Goal: Task Accomplishment & Management: Use online tool/utility

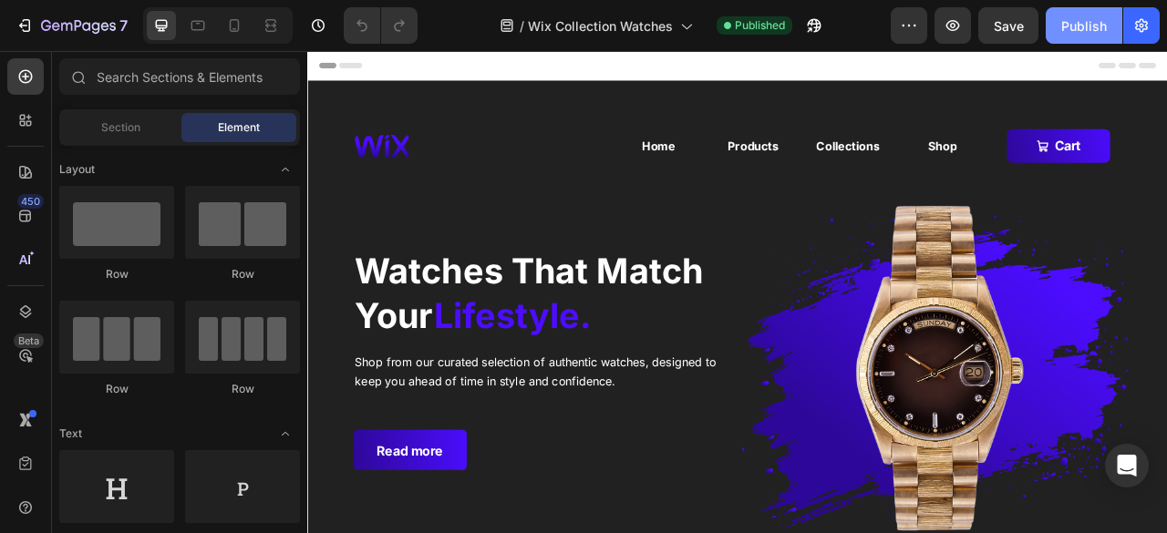
click at [1071, 30] on div "Publish" at bounding box center [1084, 25] width 46 height 19
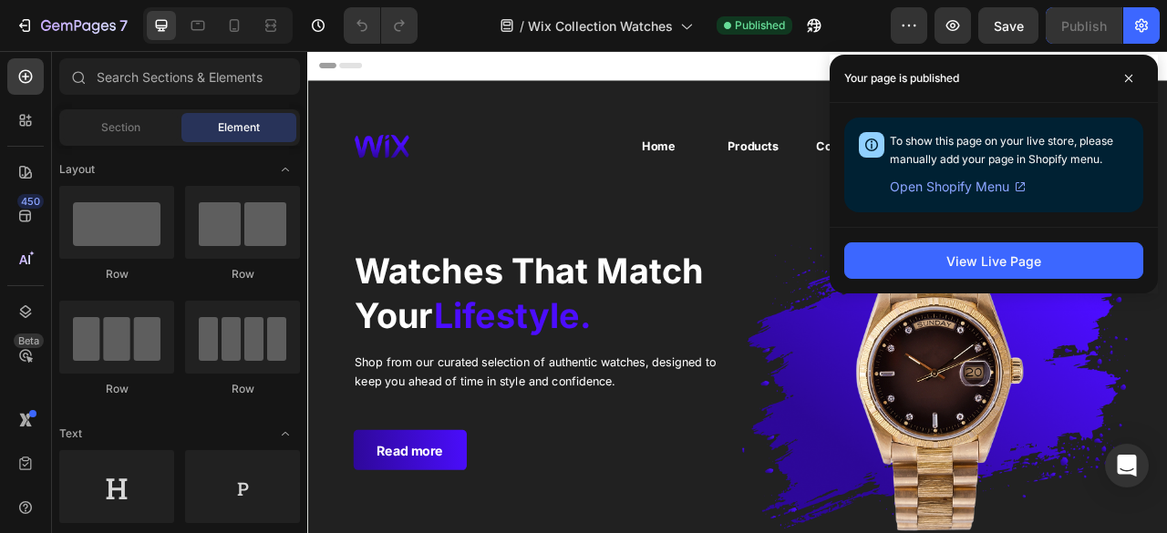
click at [979, 188] on span "Open Shopify Menu" at bounding box center [948, 187] width 119 height 22
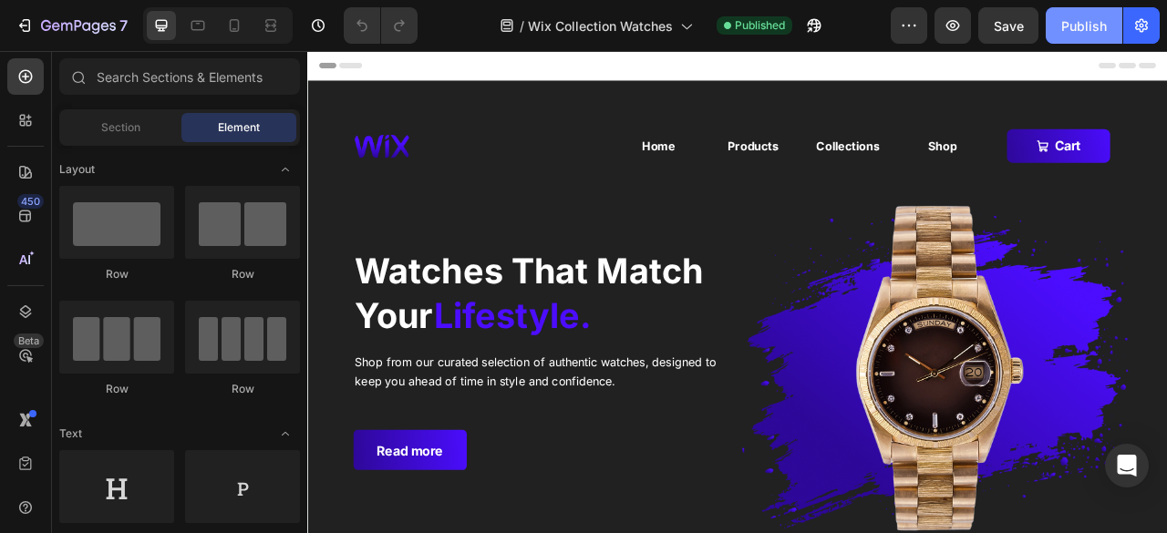
click at [1064, 22] on div "Publish" at bounding box center [1084, 25] width 46 height 19
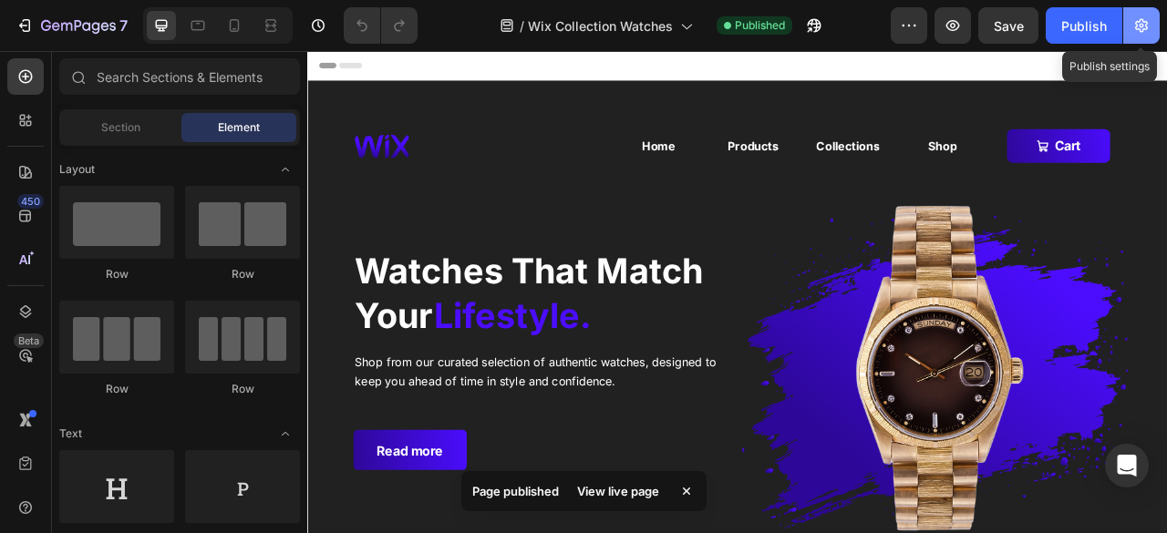
click at [1141, 26] on icon "button" at bounding box center [1141, 26] width 5 height 5
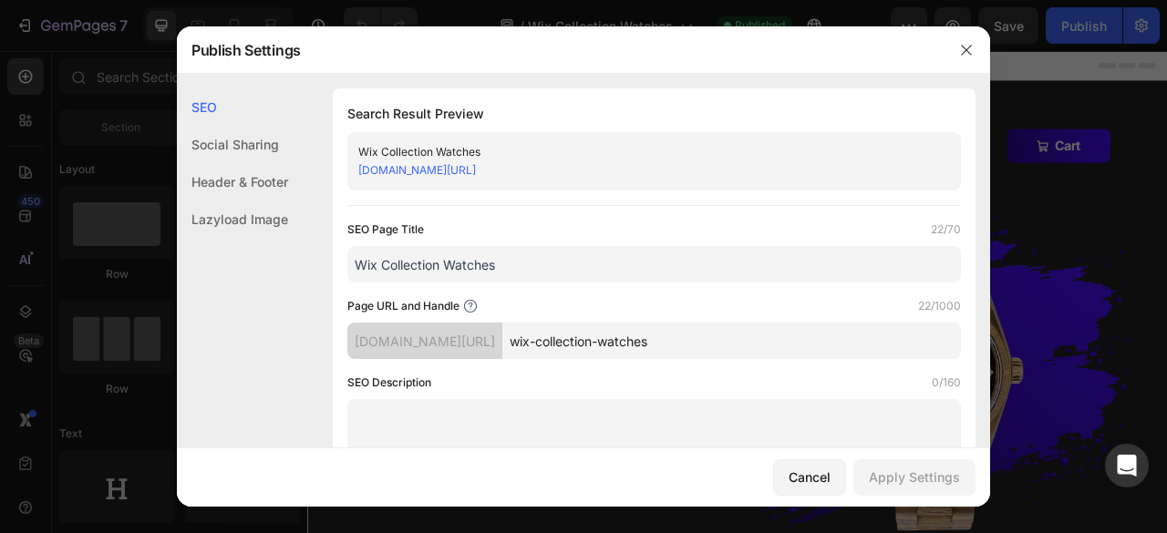
drag, startPoint x: 661, startPoint y: 163, endPoint x: 348, endPoint y: 182, distance: 313.2
click at [348, 182] on div "Wix Collection Watches [DOMAIN_NAME][URL]" at bounding box center [653, 161] width 613 height 58
copy link "[DOMAIN_NAME][URL]"
click at [280, 313] on div "SEO Social Sharing Header & Footer Lazyload Image" at bounding box center [232, 328] width 111 height 480
click at [964, 52] on icon "button" at bounding box center [966, 50] width 15 height 15
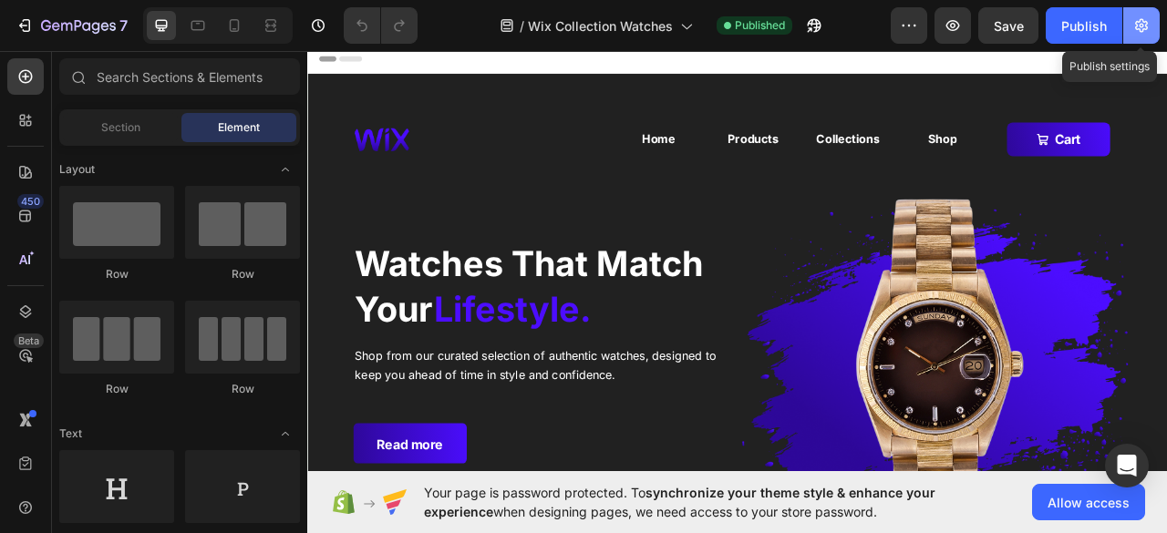
click at [1125, 21] on button "button" at bounding box center [1141, 25] width 36 height 36
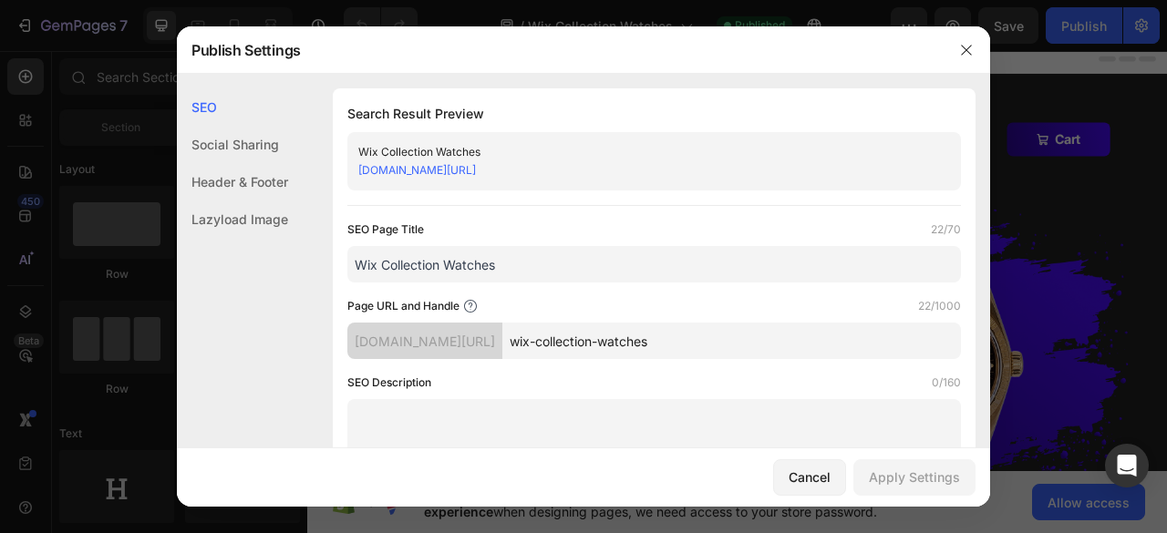
click at [476, 167] on link "[DOMAIN_NAME][URL]" at bounding box center [417, 170] width 118 height 14
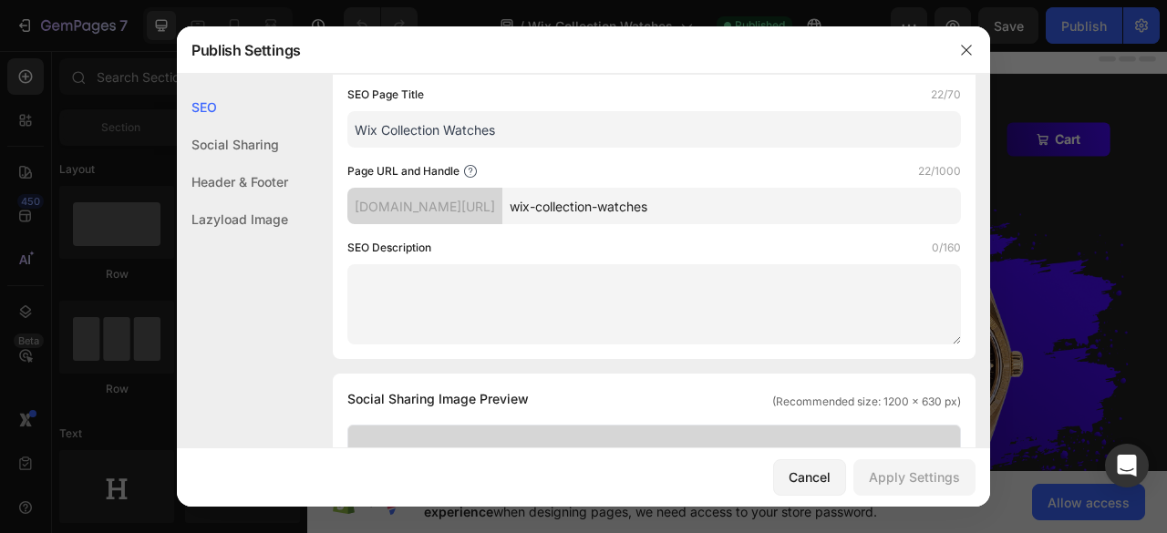
scroll to position [130, 0]
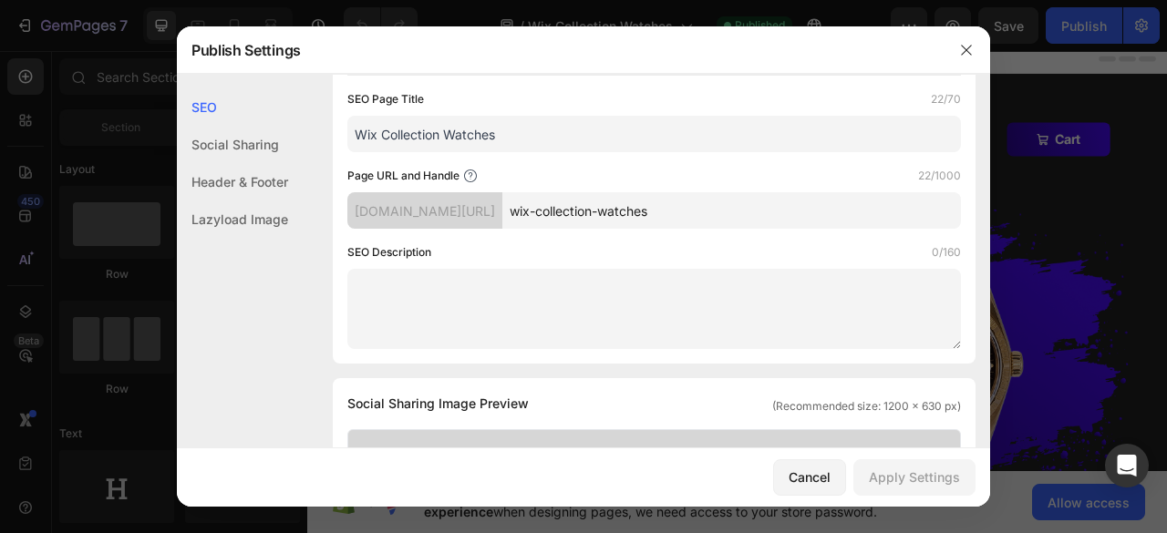
click at [607, 212] on input "wix-collection-watches" at bounding box center [731, 210] width 458 height 36
click at [502, 212] on div "[DOMAIN_NAME][URL]" at bounding box center [424, 210] width 155 height 36
click at [700, 209] on input "wix-collection-watches" at bounding box center [731, 210] width 458 height 36
click at [711, 262] on div "SEO Description 0/160" at bounding box center [653, 296] width 613 height 106
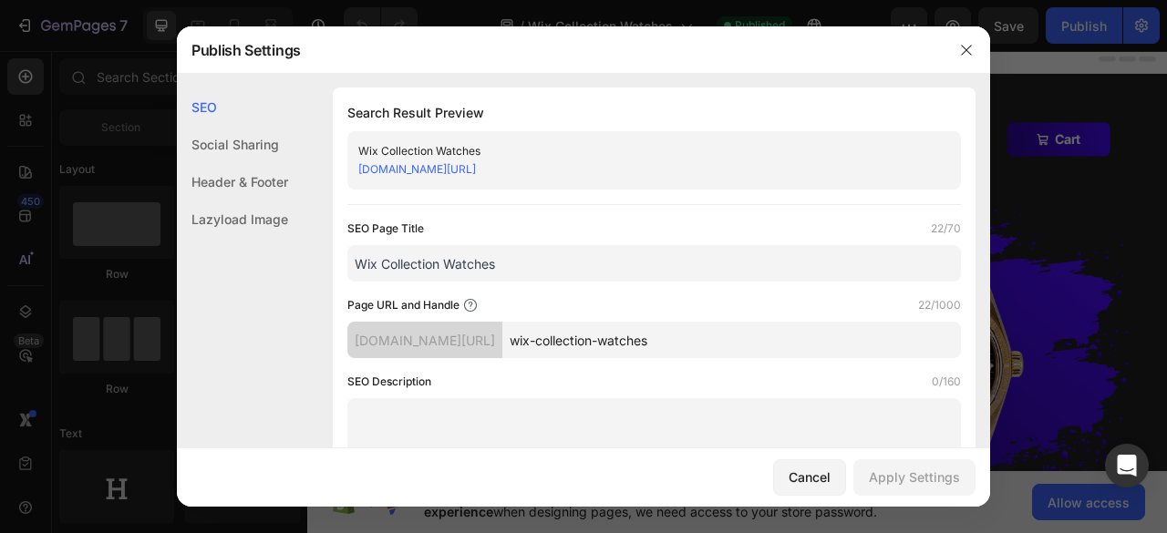
scroll to position [0, 0]
drag, startPoint x: 660, startPoint y: 167, endPoint x: 355, endPoint y: 174, distance: 305.4
click at [355, 174] on div "Wix Collection Watches [DOMAIN_NAME][URL]" at bounding box center [653, 161] width 613 height 58
copy link "[DOMAIN_NAME][URL]"
click at [809, 481] on div "Cancel" at bounding box center [809, 477] width 42 height 19
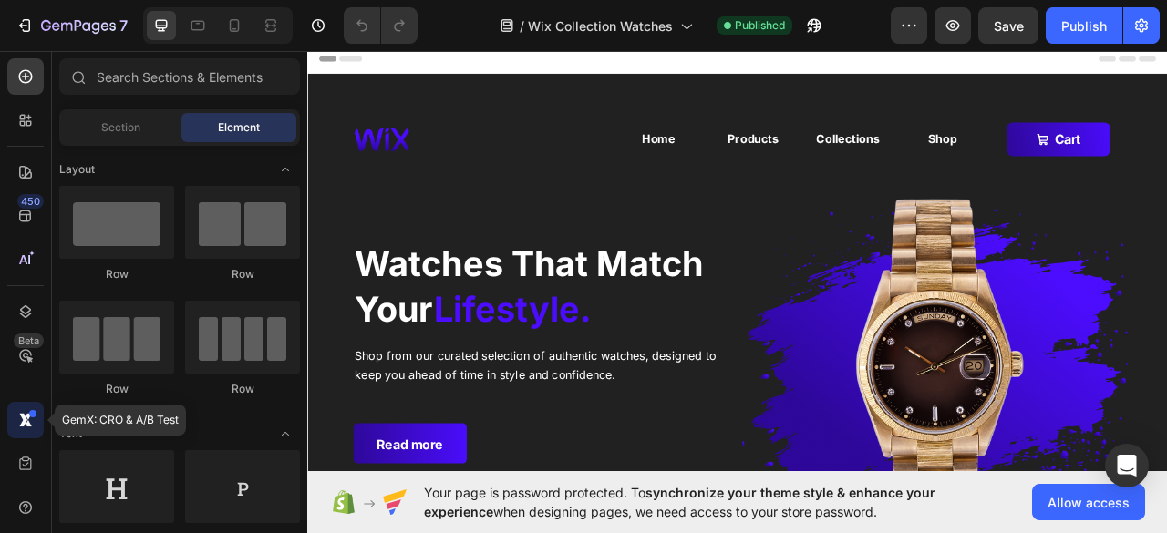
click at [26, 407] on div at bounding box center [25, 420] width 36 height 36
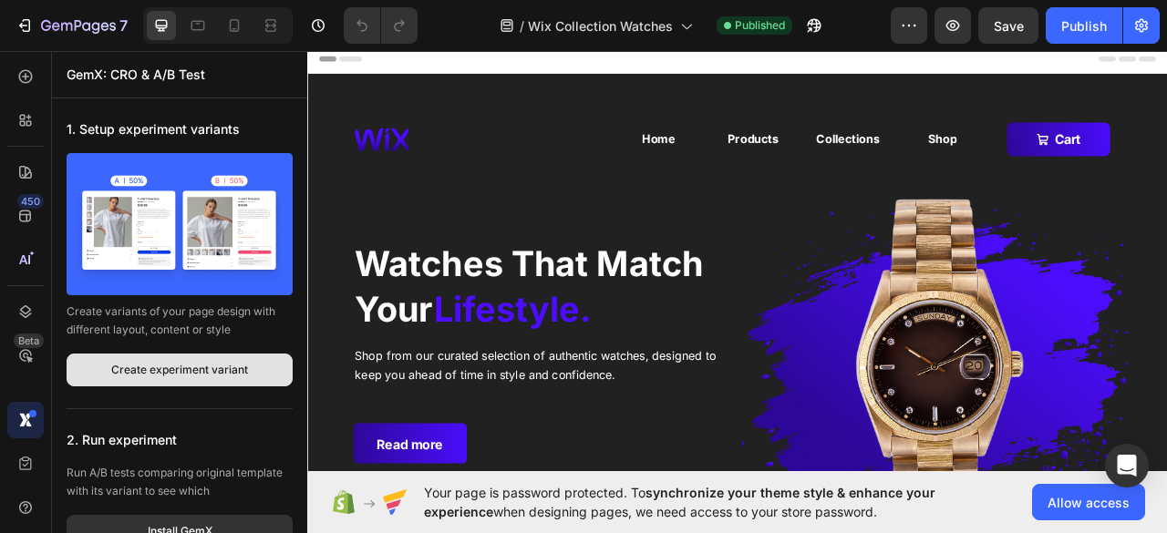
scroll to position [77, 0]
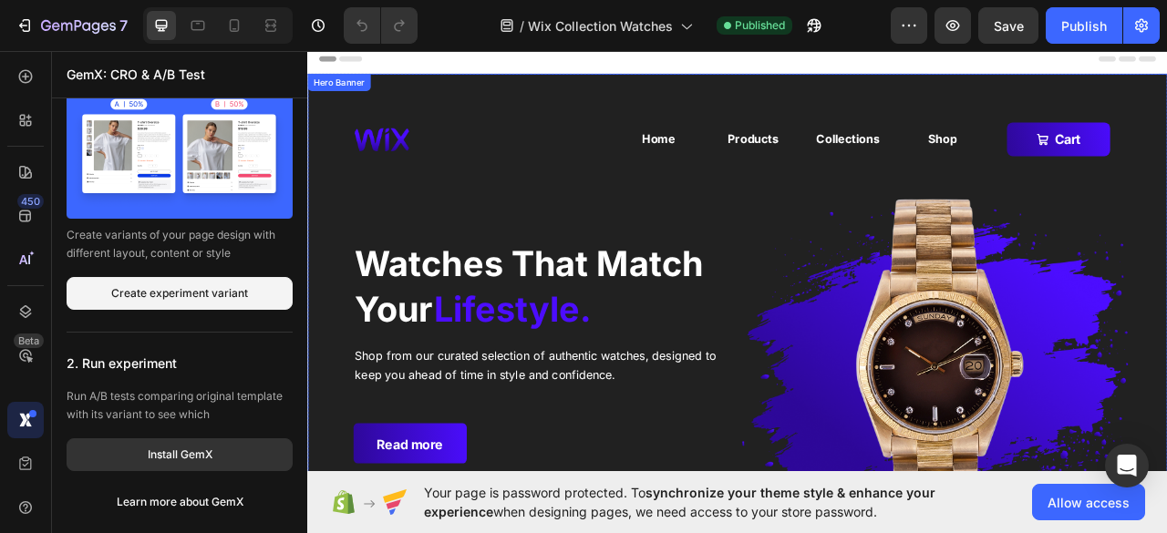
click at [346, 395] on div "Image Home Button Products Button Collections Button Shop Button Row Cart Butto…" at bounding box center [854, 352] width 1094 height 543
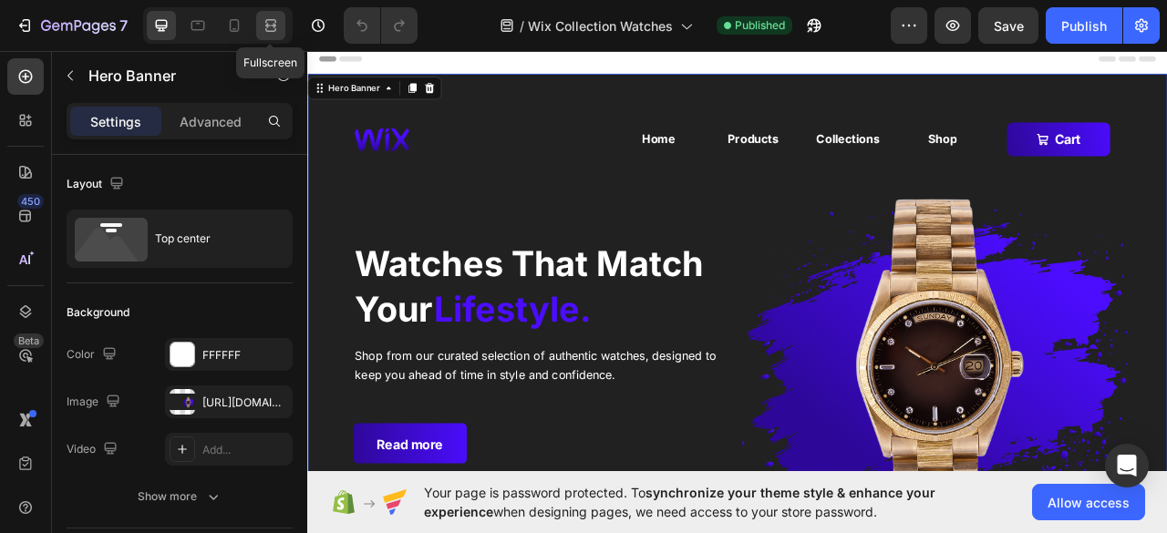
click at [266, 25] on icon at bounding box center [267, 25] width 5 height 5
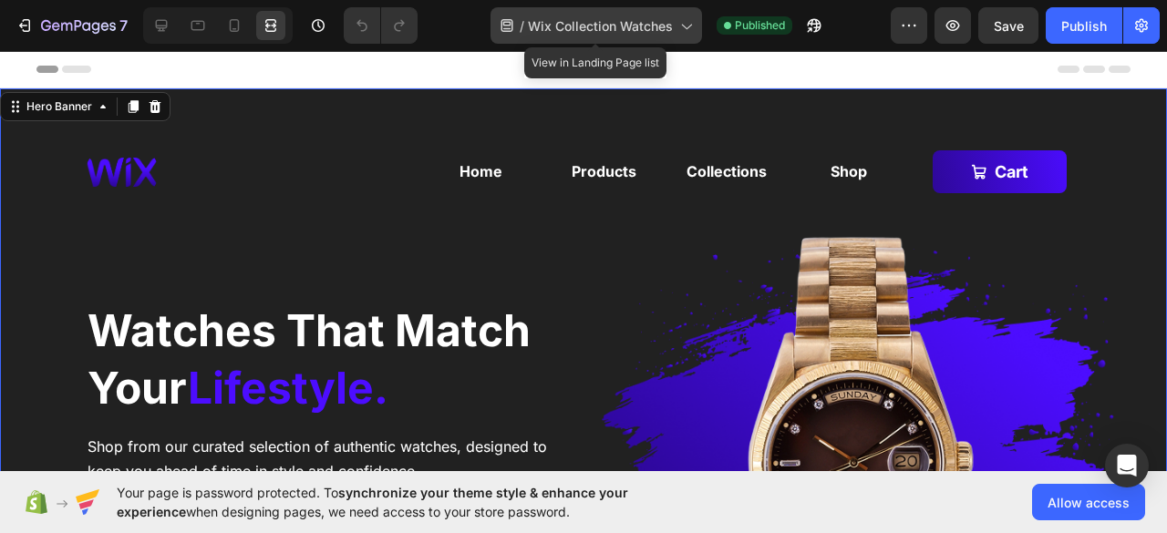
click at [684, 18] on icon at bounding box center [685, 25] width 18 height 18
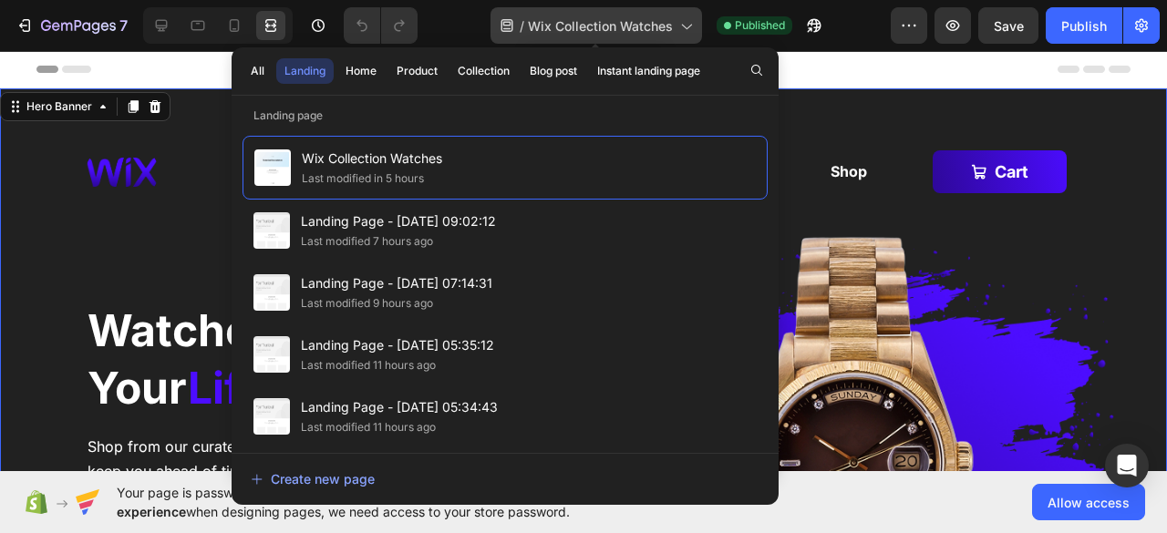
click at [684, 18] on icon at bounding box center [685, 25] width 18 height 18
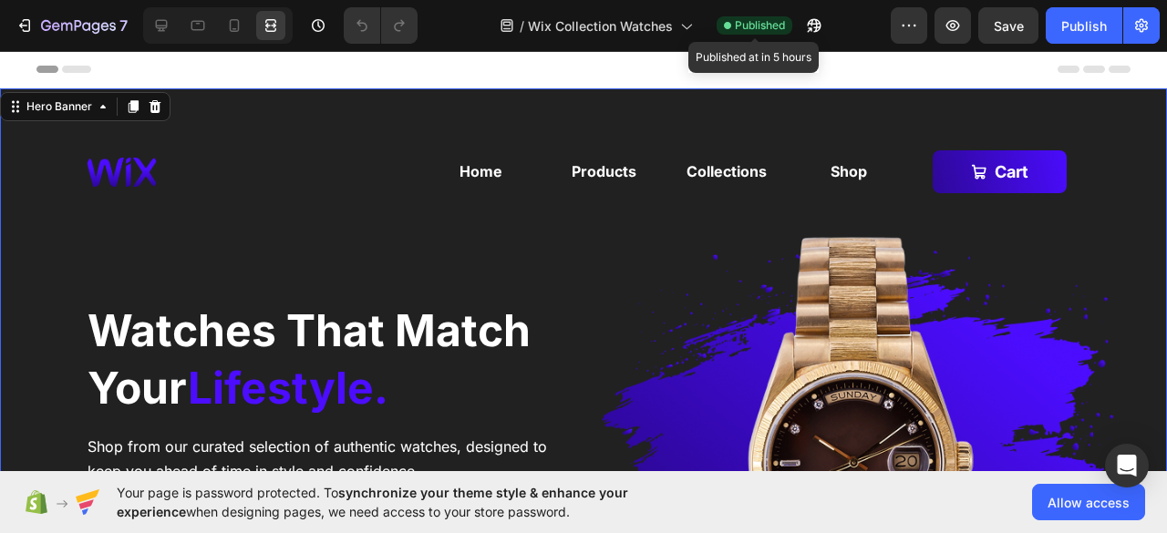
click at [779, 25] on span "Published" at bounding box center [760, 25] width 50 height 16
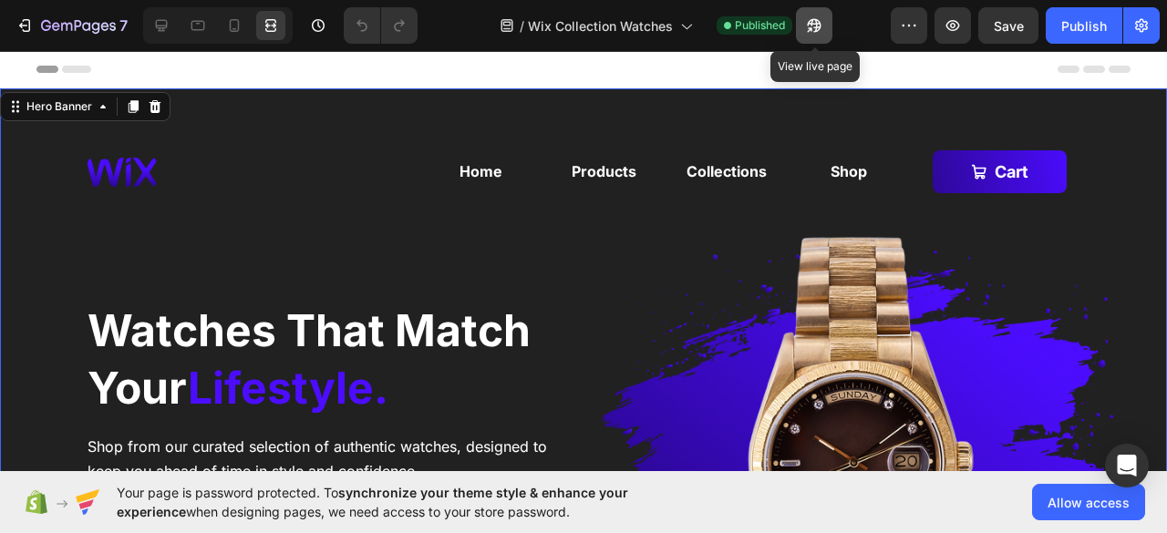
click at [811, 26] on icon "button" at bounding box center [814, 25] width 18 height 18
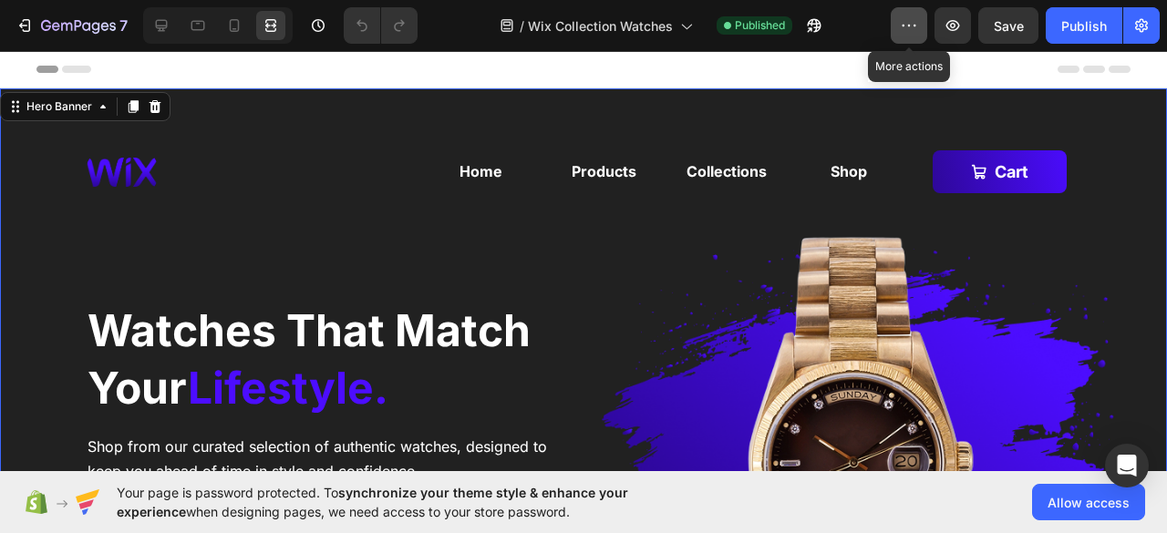
click at [899, 23] on button "button" at bounding box center [908, 25] width 36 height 36
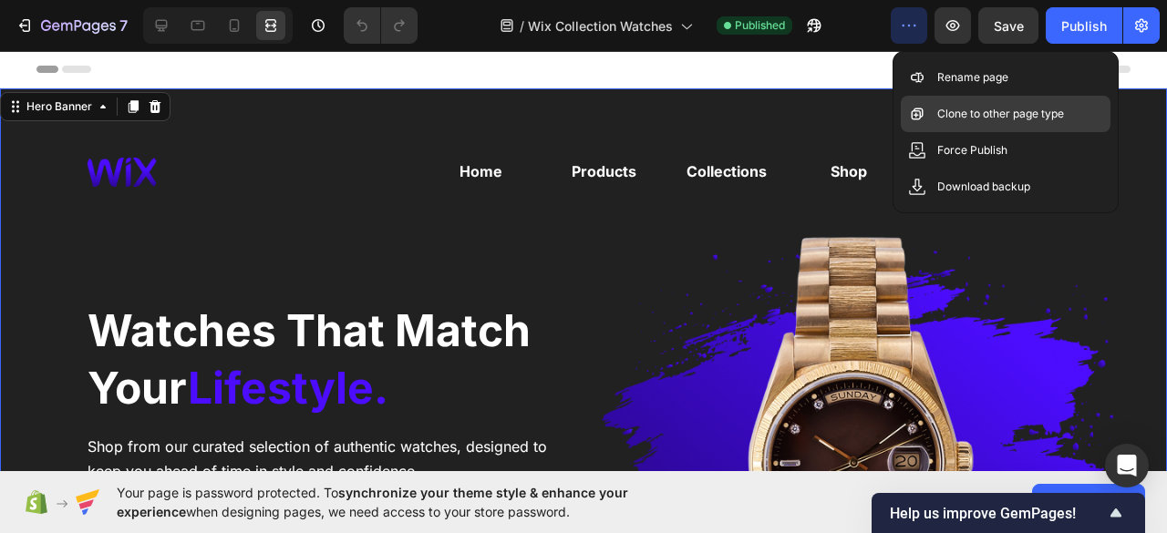
click at [981, 110] on p "Clone to other page type" at bounding box center [1000, 114] width 127 height 18
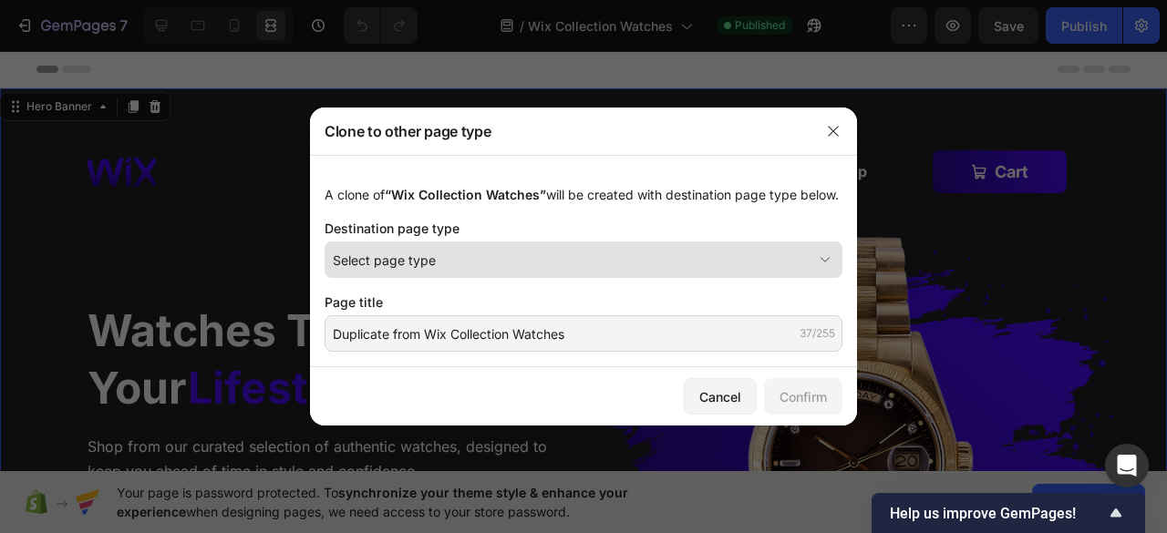
click at [753, 262] on div "Select page type" at bounding box center [572, 260] width 479 height 19
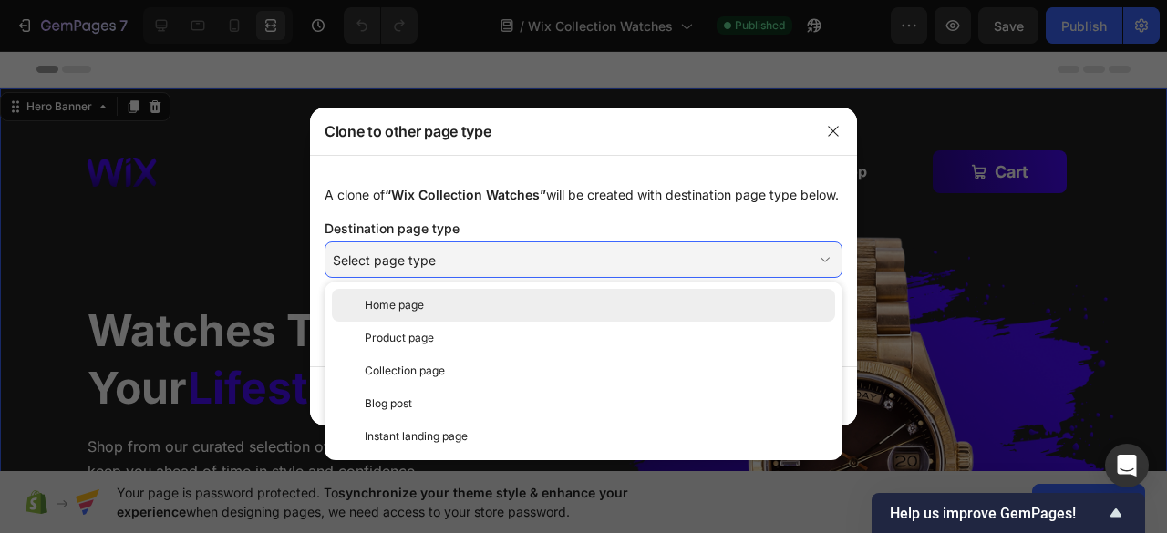
click at [691, 313] on div "Home page" at bounding box center [596, 305] width 463 height 16
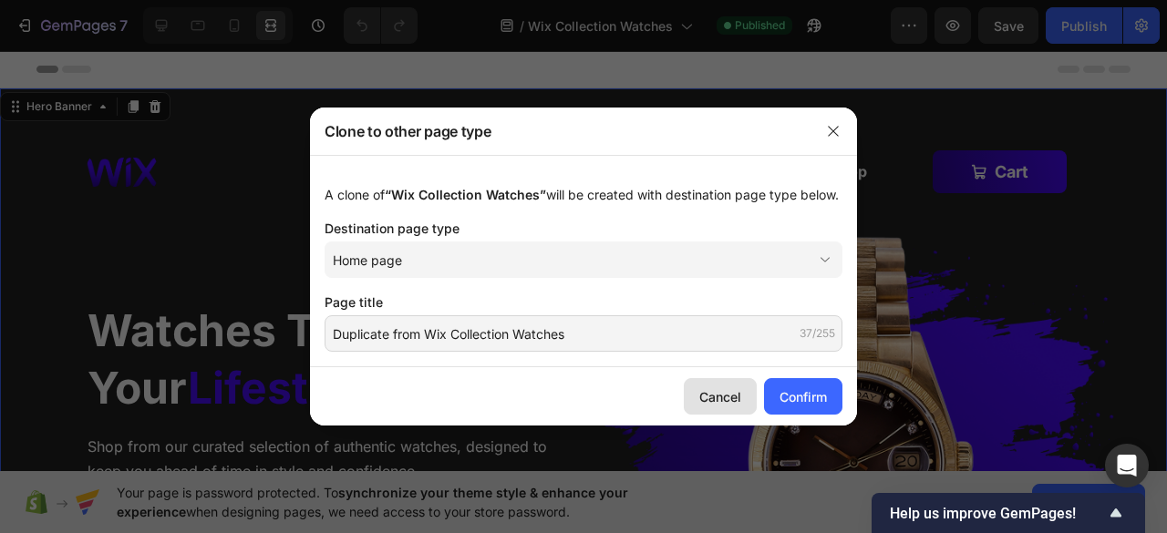
click at [715, 398] on div "Cancel" at bounding box center [720, 396] width 42 height 19
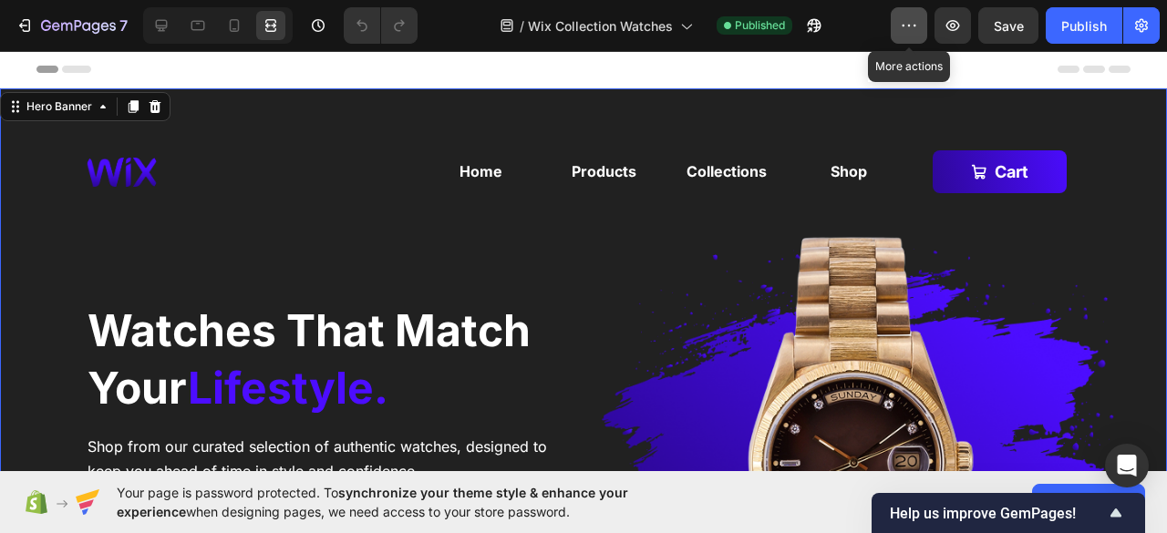
click at [911, 15] on button "button" at bounding box center [908, 25] width 36 height 36
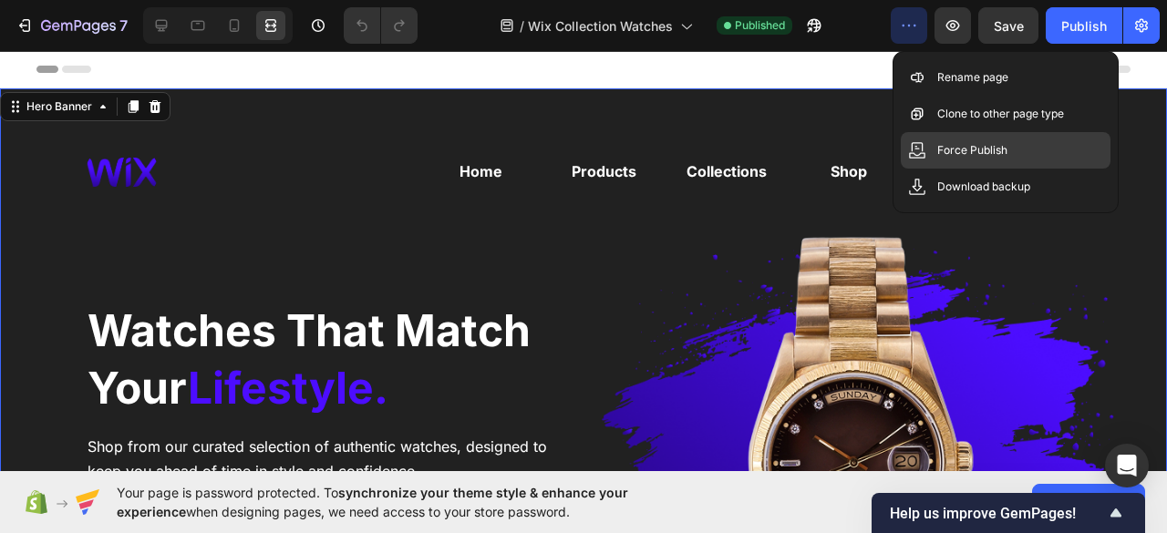
click at [937, 147] on p "Force Publish" at bounding box center [972, 150] width 70 height 18
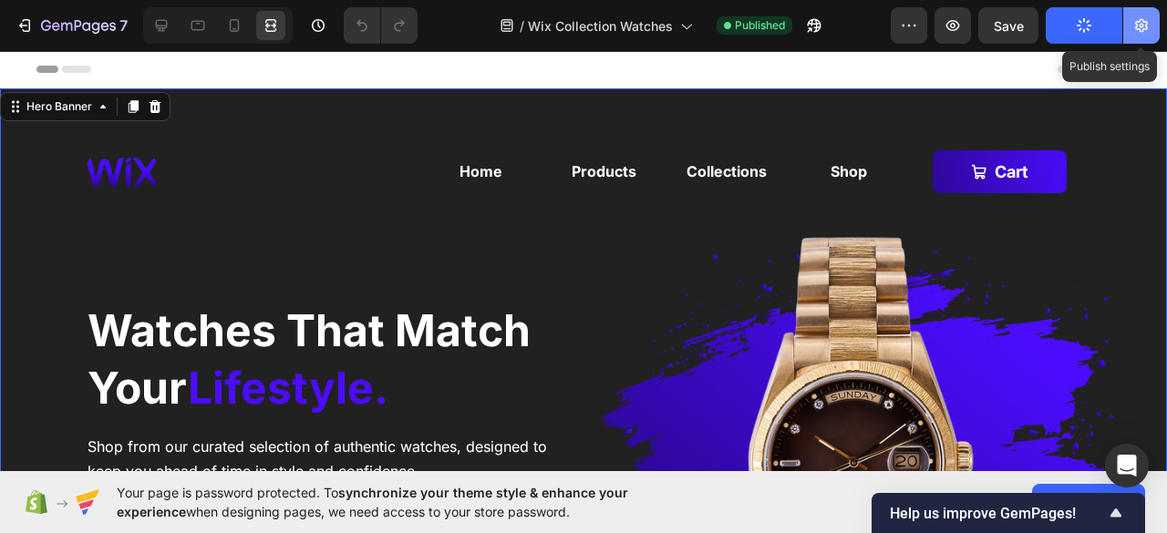
click at [1137, 24] on icon "button" at bounding box center [1141, 25] width 18 height 18
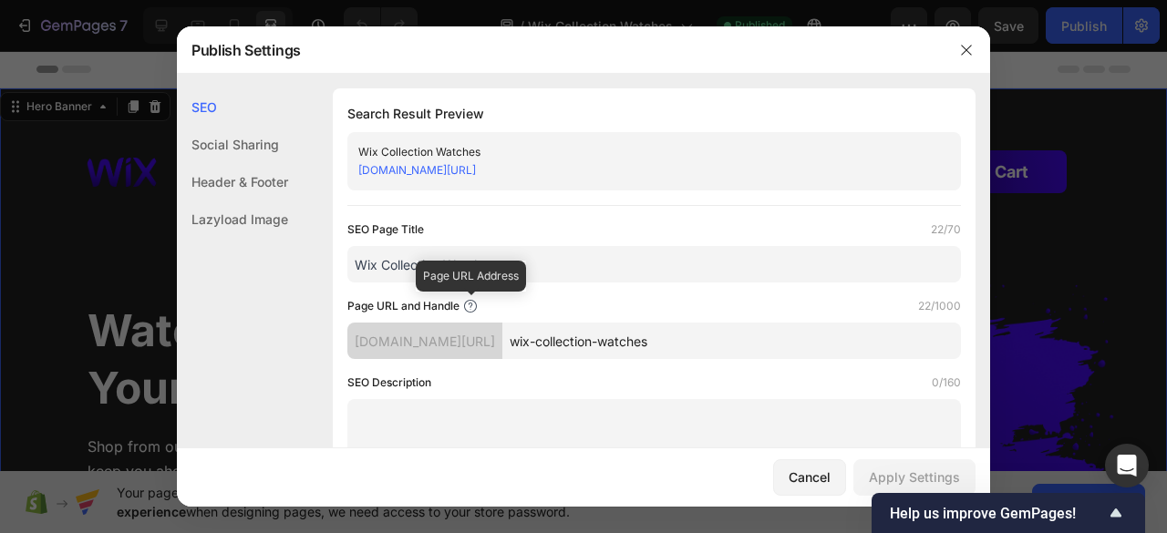
click at [472, 303] on icon at bounding box center [470, 305] width 4 height 5
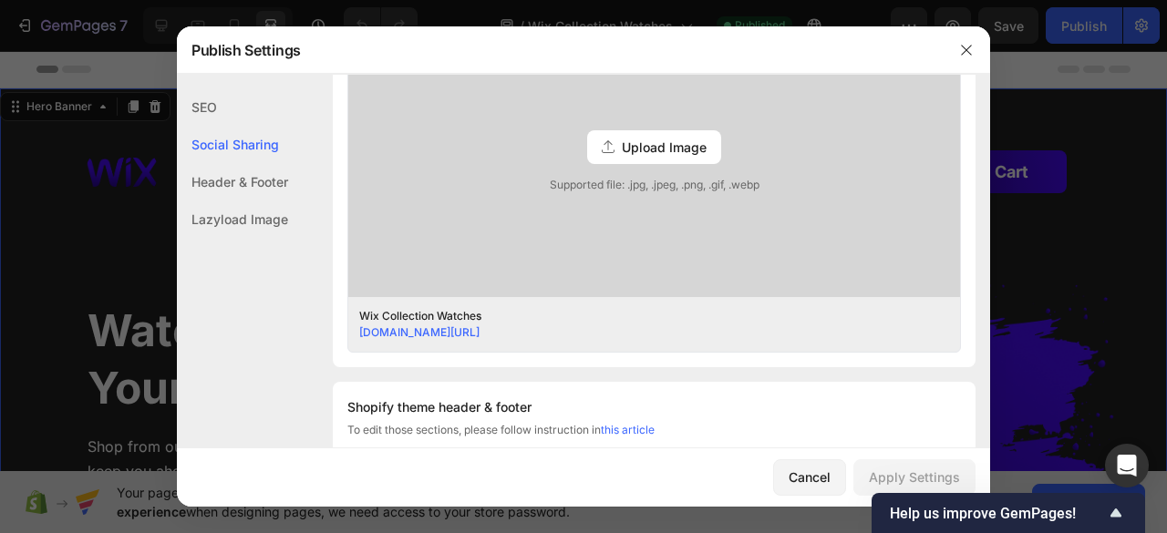
scroll to position [565, 0]
drag, startPoint x: 582, startPoint y: 333, endPoint x: 361, endPoint y: 332, distance: 221.5
click at [361, 332] on div "[DOMAIN_NAME][URL]" at bounding box center [639, 332] width 561 height 16
copy link "[DOMAIN_NAME][URL]"
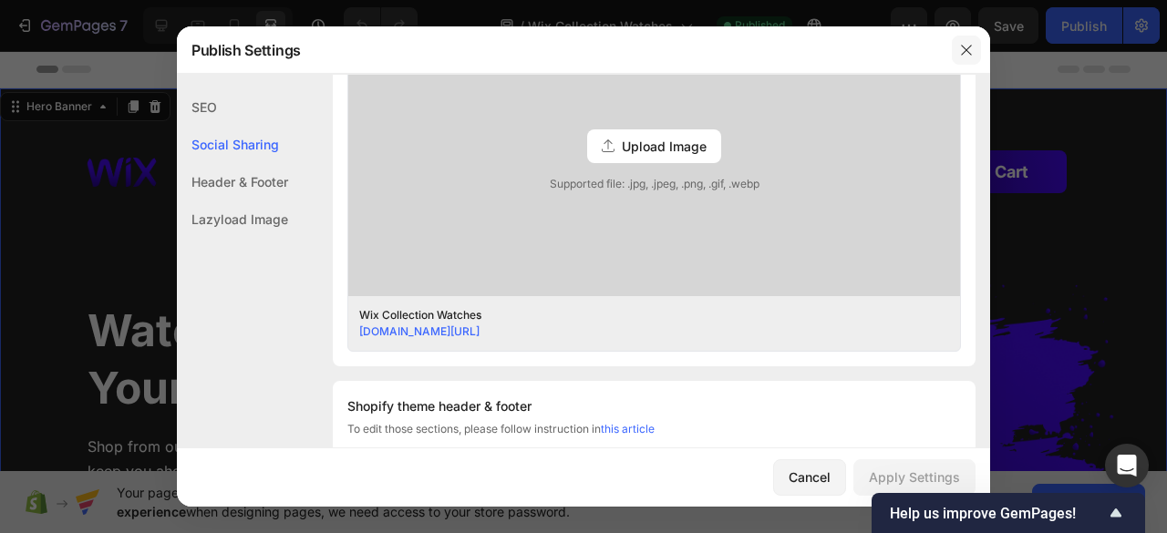
drag, startPoint x: 961, startPoint y: 49, endPoint x: 926, endPoint y: 26, distance: 42.7
click at [961, 49] on icon "button" at bounding box center [966, 50] width 15 height 15
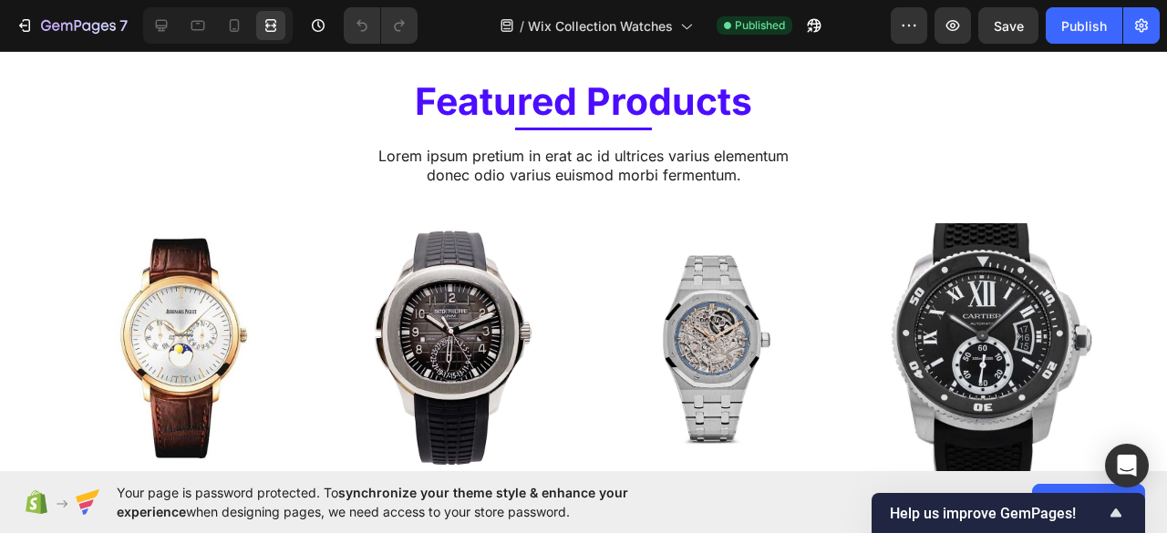
scroll to position [723, 0]
